Goal: Communication & Community: Answer question/provide support

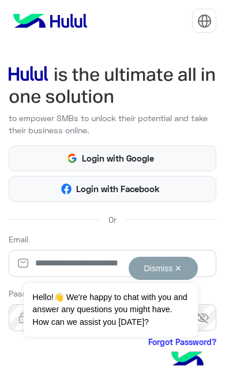
click at [164, 250] on input "email" at bounding box center [113, 263] width 208 height 27
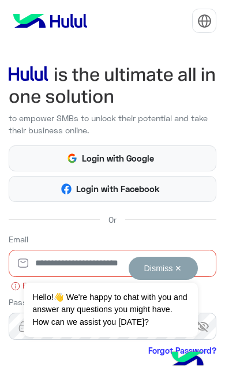
click at [176, 280] on button "Dismiss ✕" at bounding box center [163, 268] width 69 height 23
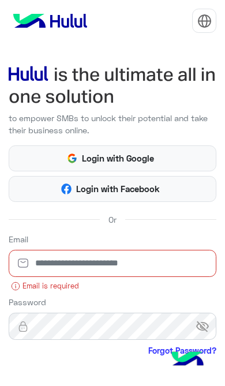
type input "**********"
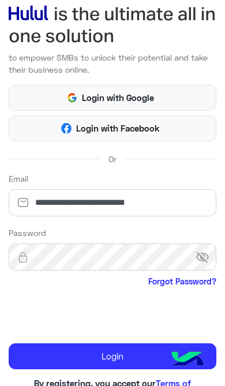
scroll to position [59, 0]
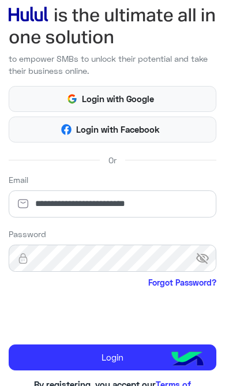
click at [143, 345] on button "Login" at bounding box center [113, 358] width 208 height 27
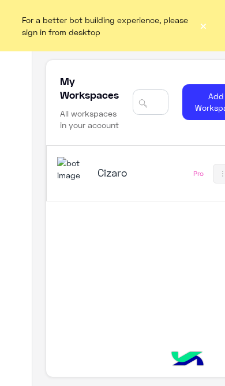
click at [166, 167] on div "Cizaro Pro" at bounding box center [145, 173] width 197 height 55
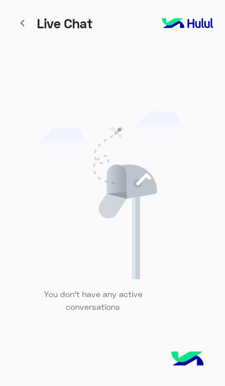
click at [204, 23] on img at bounding box center [188, 23] width 58 height 16
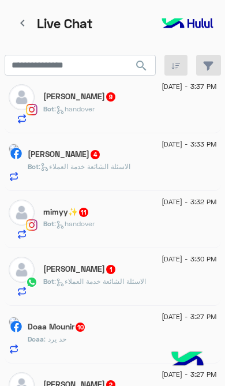
scroll to position [1443, 0]
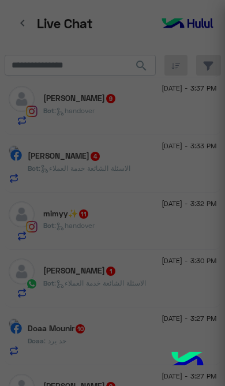
scroll to position [146, 0]
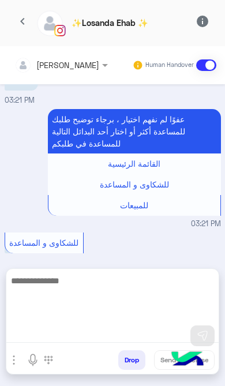
click at [150, 340] on textarea at bounding box center [112, 308] width 212 height 69
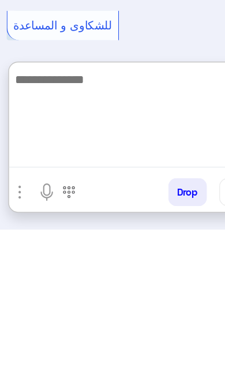
click at [146, 274] on textarea at bounding box center [112, 308] width 212 height 69
paste textarea "**********"
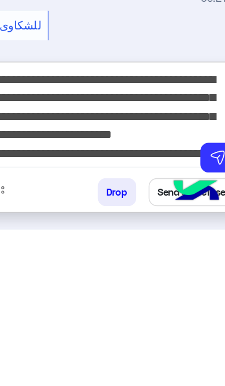
type textarea "**********"
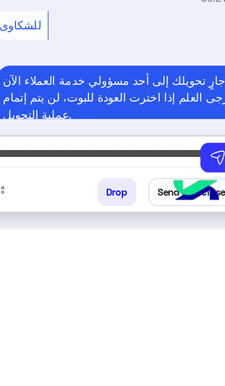
click at [167, 340] on img at bounding box center [187, 360] width 40 height 40
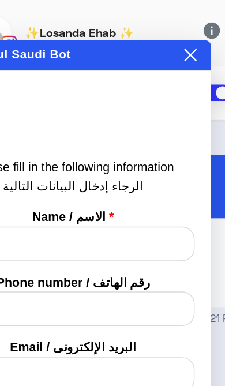
click at [183, 40] on icon at bounding box center [187, 38] width 9 height 9
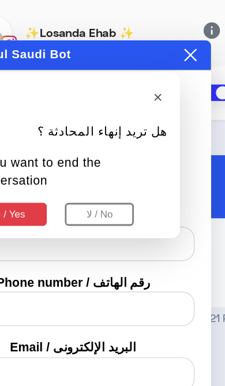
click at [29, 143] on button "نعم / Yes" at bounding box center [57, 151] width 57 height 16
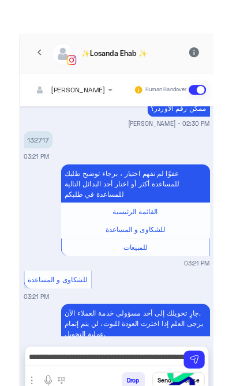
scroll to position [102, 0]
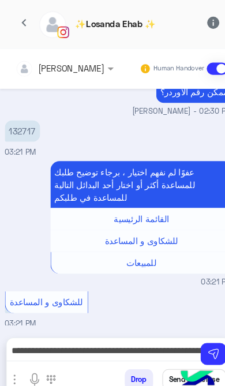
click at [203, 340] on img at bounding box center [203, 336] width 12 height 12
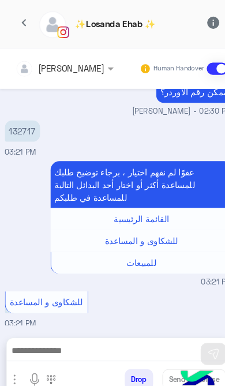
scroll to position [219, 0]
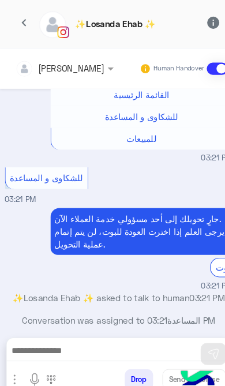
click at [173, 362] on img at bounding box center [187, 360] width 40 height 40
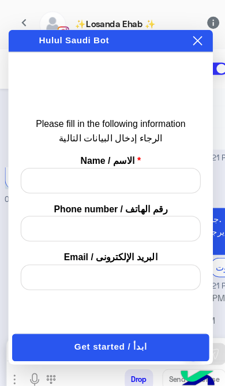
click at [146, 361] on button "Drop" at bounding box center [131, 360] width 27 height 20
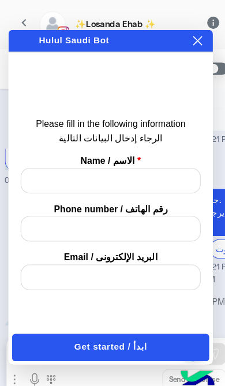
click at [188, 39] on icon at bounding box center [188, 39] width 9 height 9
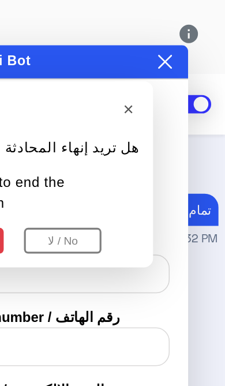
click at [42, 143] on button "نعم / Yes" at bounding box center [57, 151] width 57 height 16
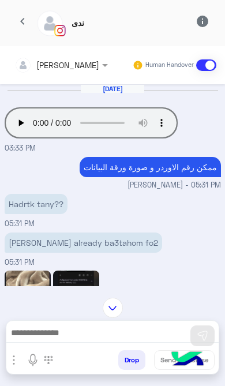
scroll to position [-25, 0]
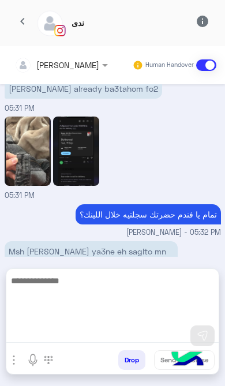
click at [148, 341] on textarea at bounding box center [112, 308] width 212 height 69
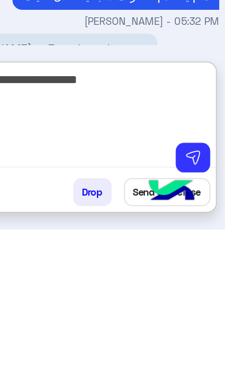
scroll to position [0, 0]
type textarea "**********"
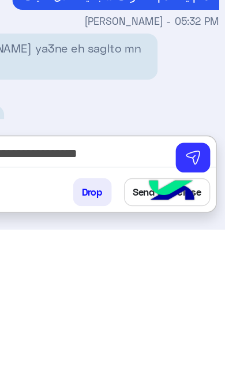
click at [167, 340] on img at bounding box center [187, 360] width 40 height 40
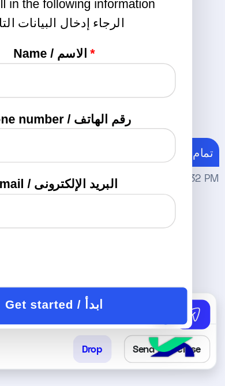
scroll to position [143, 0]
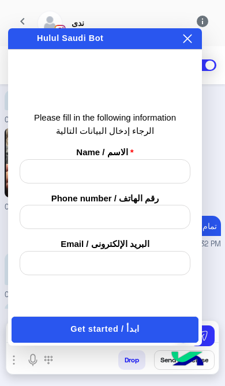
click at [192, 37] on icon at bounding box center [187, 38] width 9 height 9
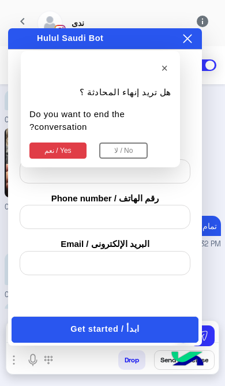
click at [73, 143] on button "نعم / Yes" at bounding box center [57, 151] width 57 height 16
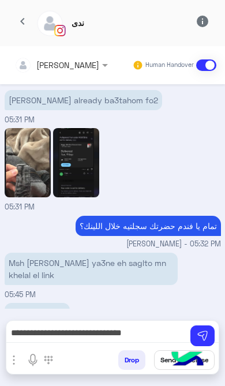
click at [207, 338] on img at bounding box center [203, 336] width 12 height 12
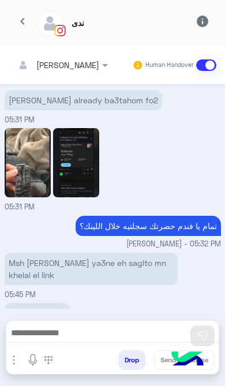
scroll to position [173, 0]
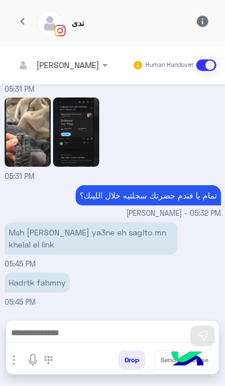
click at [132, 364] on button "Drop" at bounding box center [131, 360] width 27 height 20
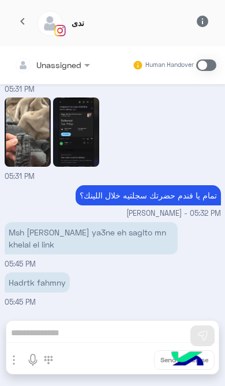
scroll to position [191, 0]
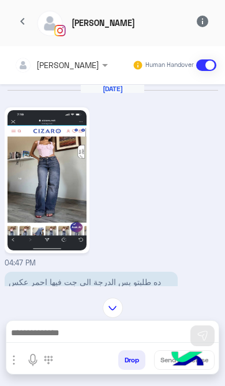
scroll to position [659, 0]
